Goal: Task Accomplishment & Management: Manage account settings

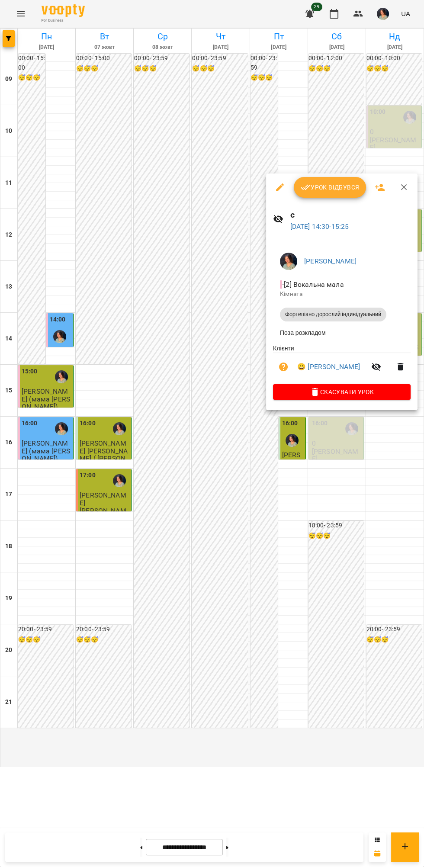
click at [343, 188] on span "Урок відбувся" at bounding box center [330, 187] width 59 height 10
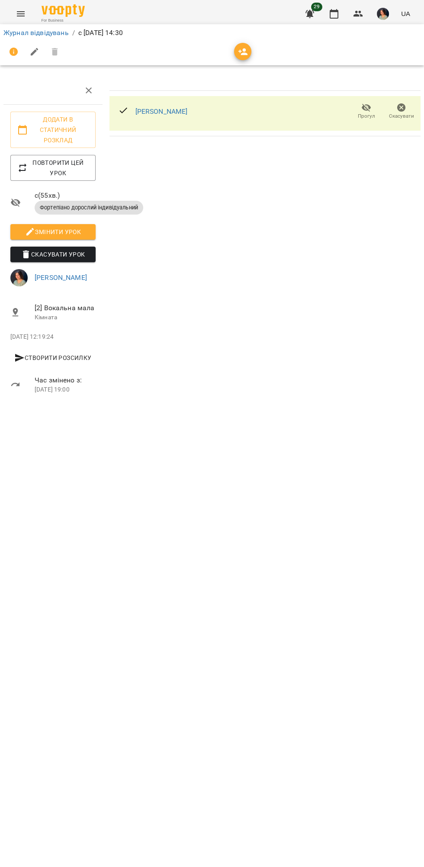
scroll to position [0, 3]
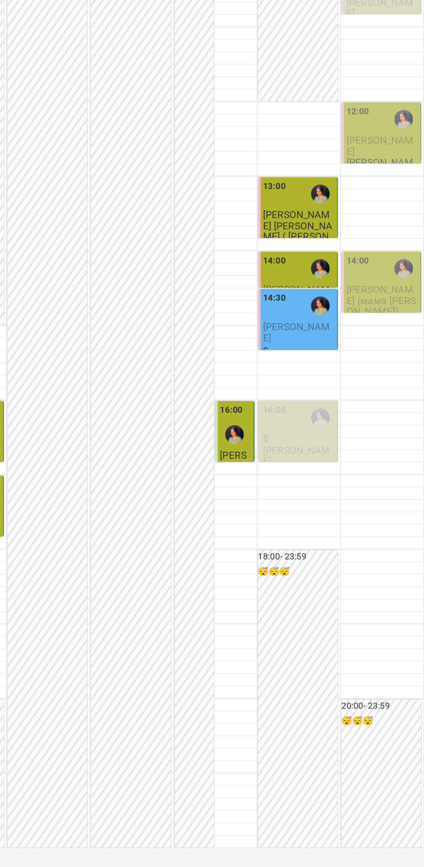
click at [393, 263] on div "12:00 [PERSON_NAME] [PERSON_NAME]" at bounding box center [395, 236] width 50 height 51
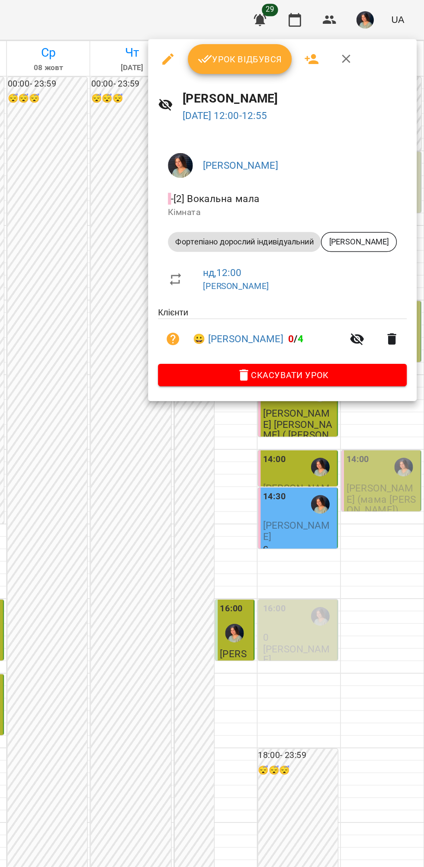
click at [317, 42] on span "Урок відбувся" at bounding box center [295, 41] width 59 height 10
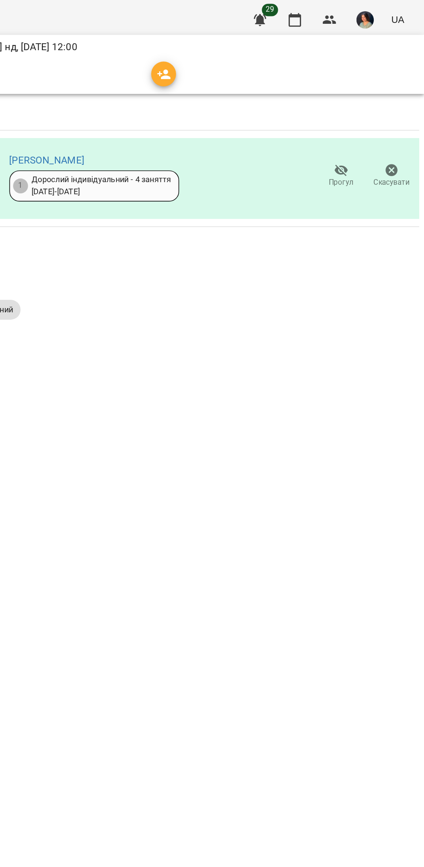
scroll to position [0, 3]
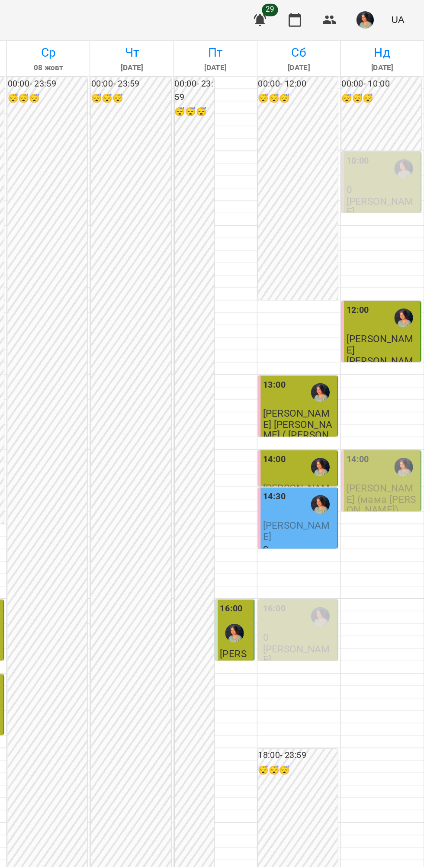
click at [391, 335] on div "14:00" at bounding box center [395, 325] width 50 height 20
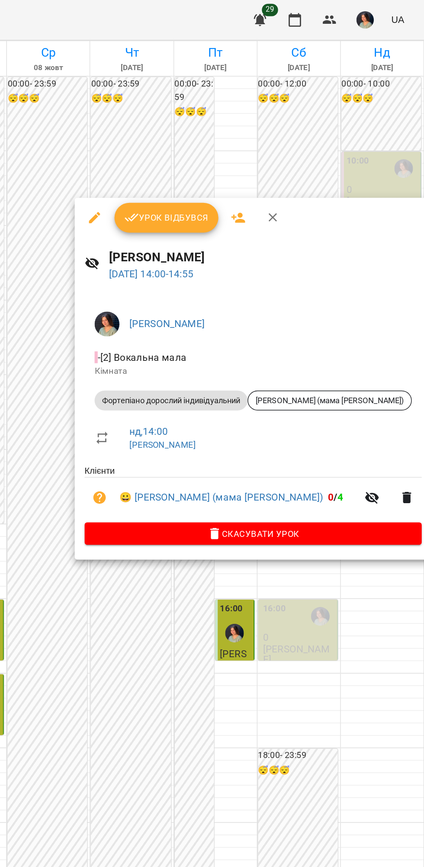
click at [254, 151] on span "Урок відбувся" at bounding box center [244, 151] width 59 height 10
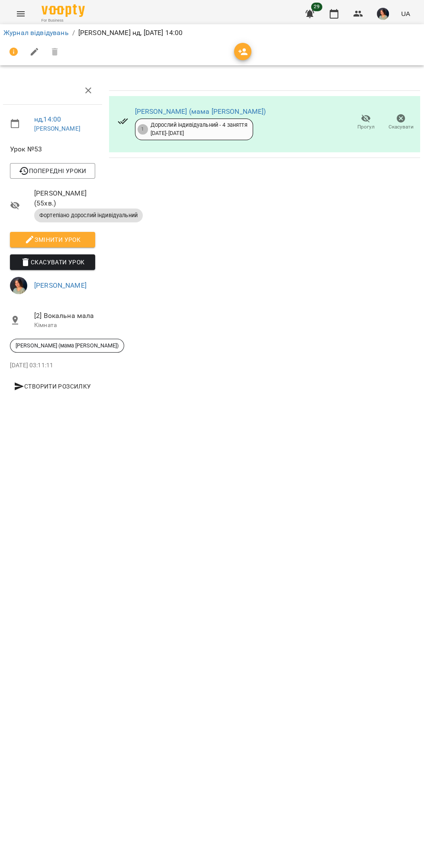
scroll to position [0, 3]
